Goal: Task Accomplishment & Management: Use online tool/utility

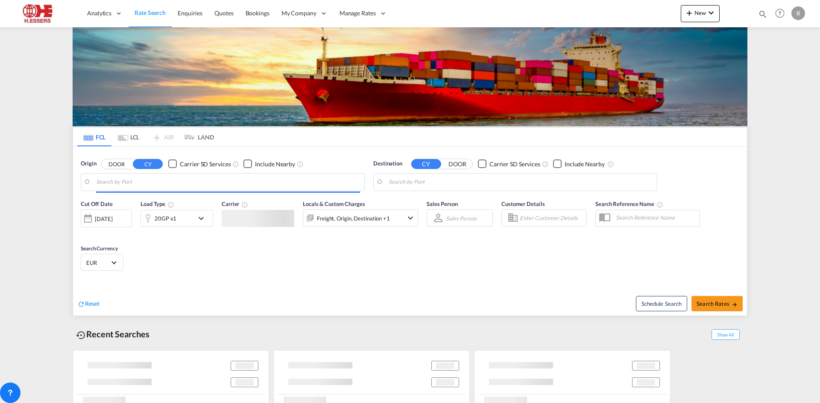
type input "[GEOGRAPHIC_DATA], BEANR"
type input "[US_STATE], [GEOGRAPHIC_DATA], USNYC"
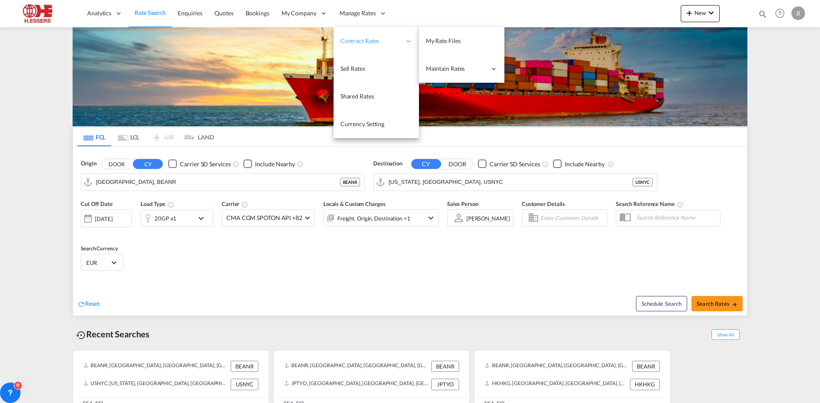
click at [367, 37] on span "Contract Rates" at bounding box center [370, 41] width 61 height 9
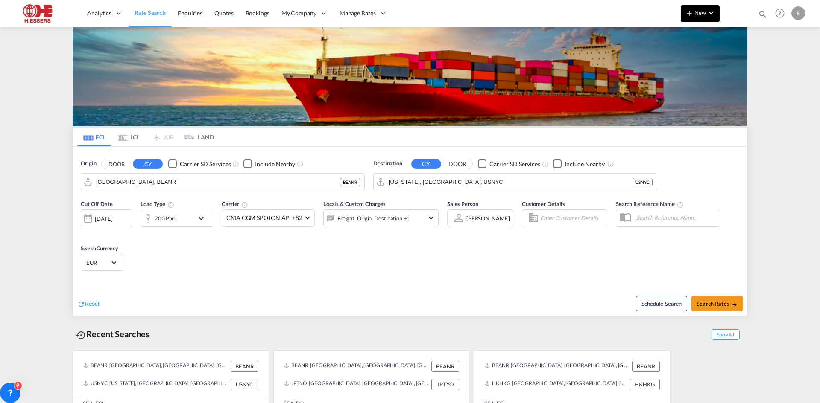
click at [692, 8] on md-icon "icon-plus 400-fg" at bounding box center [689, 13] width 10 height 10
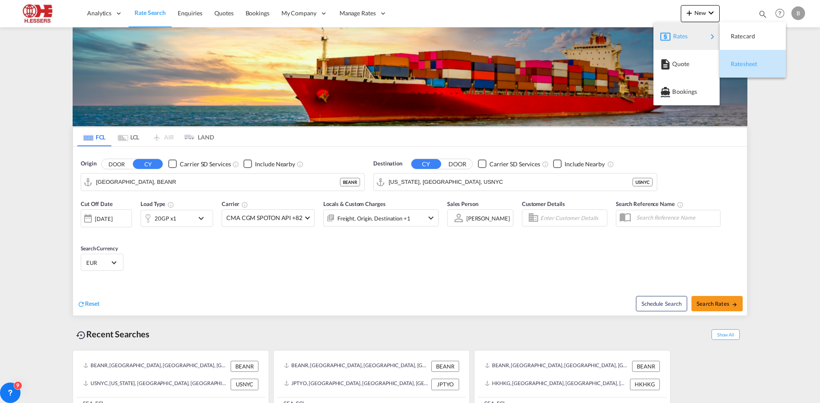
click at [740, 64] on span "Ratesheet" at bounding box center [734, 63] width 9 height 17
